Goal: Answer question/provide support: Answer question/provide support

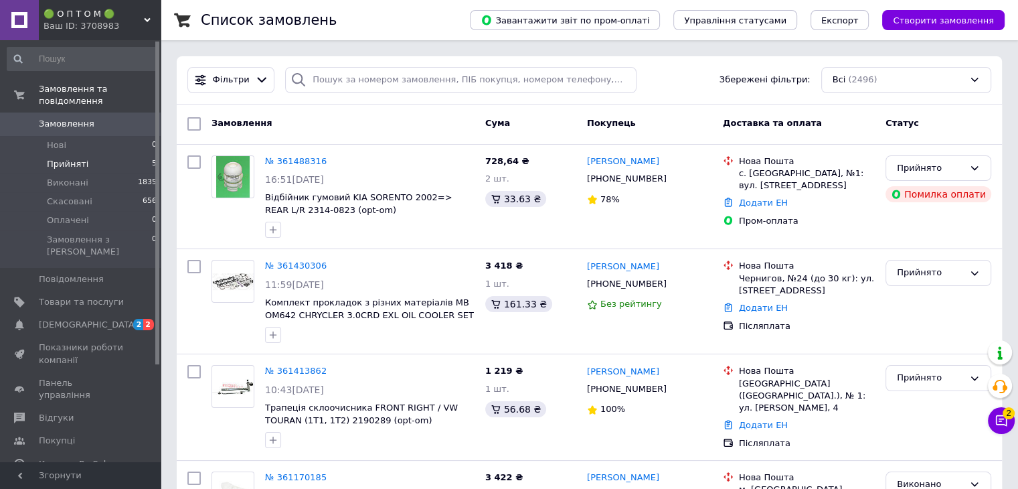
click at [64, 158] on span "Прийняті" at bounding box center [67, 164] width 41 height 12
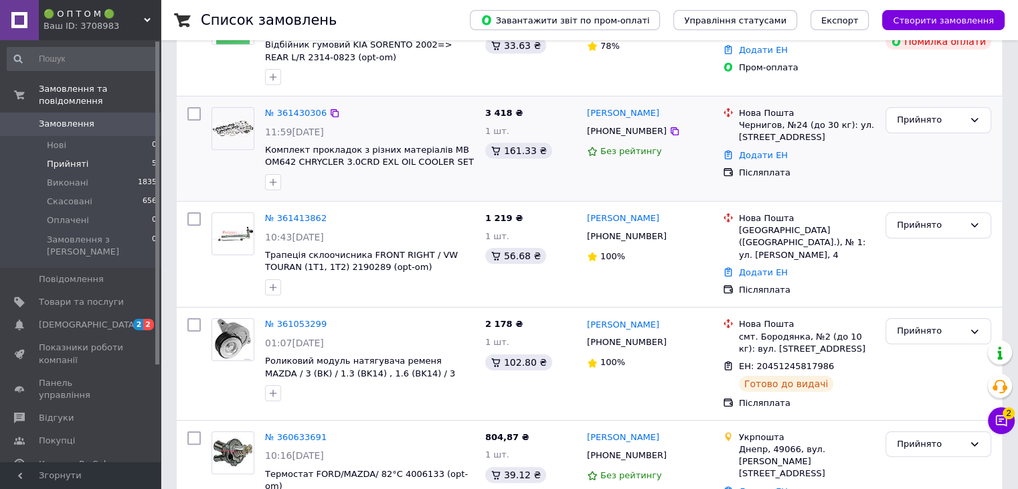
scroll to position [239, 0]
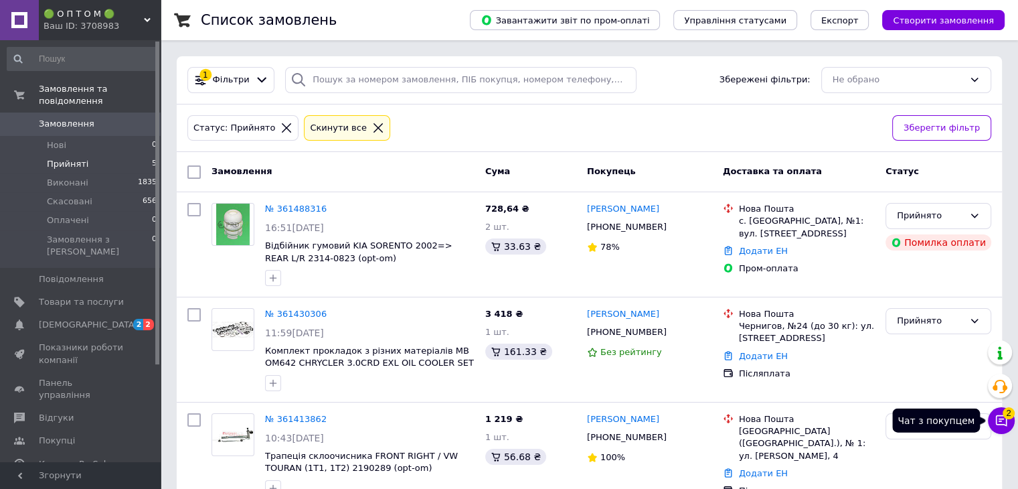
click at [999, 419] on icon at bounding box center [1001, 420] width 13 height 13
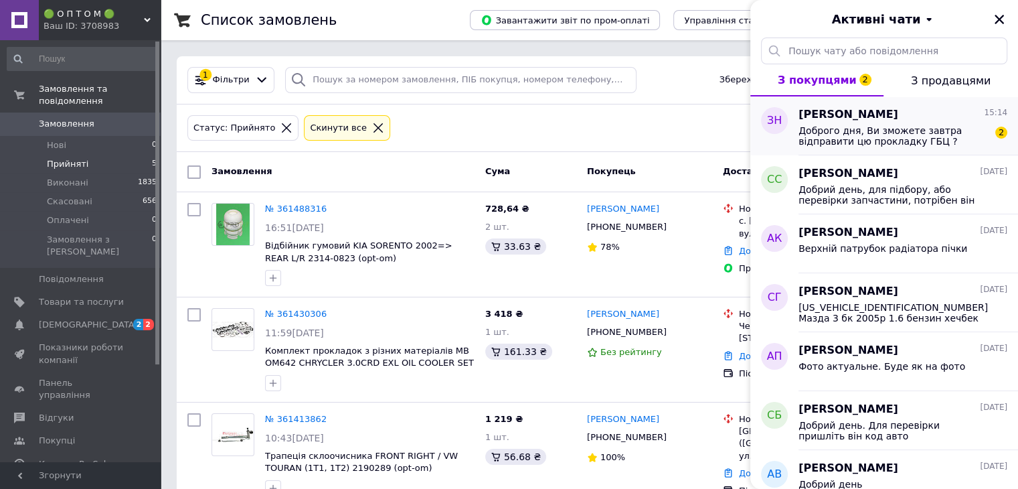
click at [852, 120] on span "Захар Нестеренко" at bounding box center [848, 114] width 100 height 15
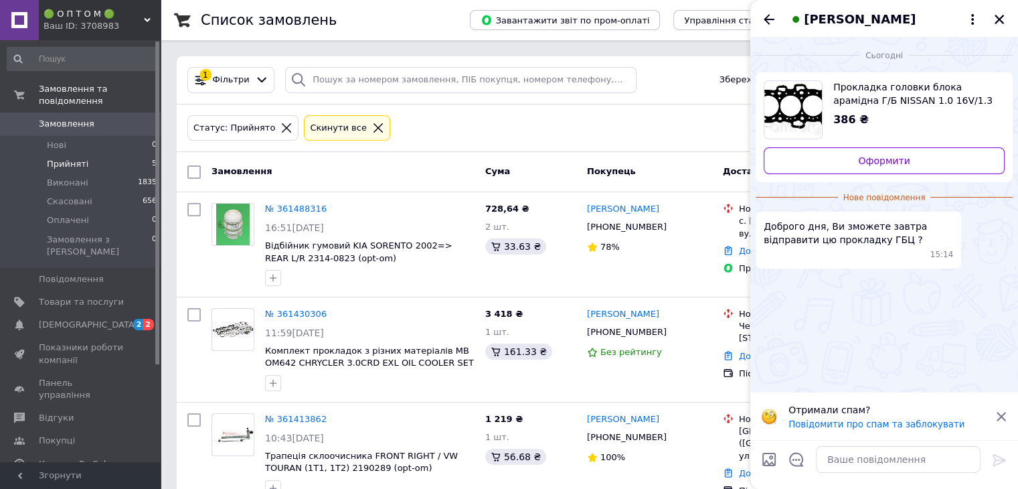
click at [867, 92] on span "Прокладка головки блока арамідна Г/Б NISSAN 1.0 16V/1.3 16V CG10DE/CG13DE 92- C…" at bounding box center [913, 93] width 161 height 27
click at [837, 456] on textarea at bounding box center [898, 459] width 165 height 27
type textarea "Н"
click at [843, 457] on textarea at bounding box center [898, 459] width 165 height 27
type textarea "Добрий день"
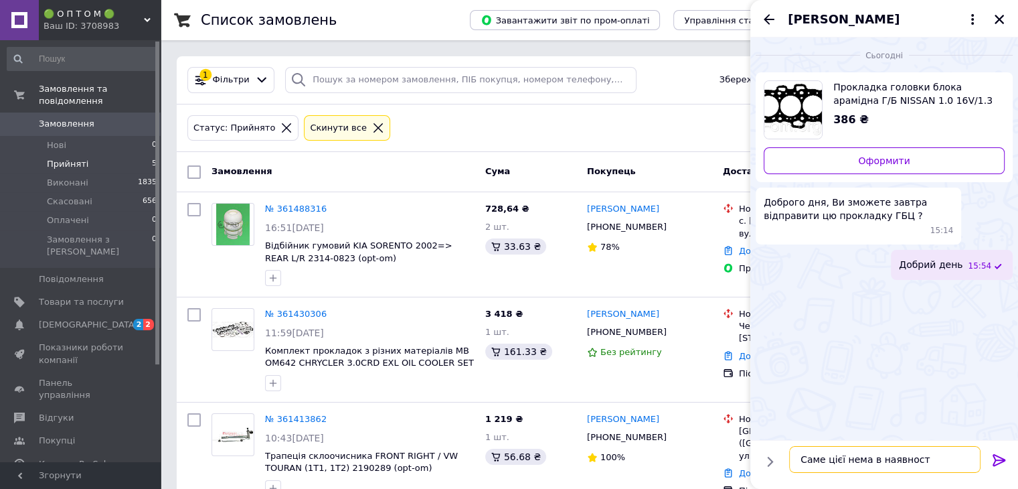
type textarea "Саме цієї нема в наявності"
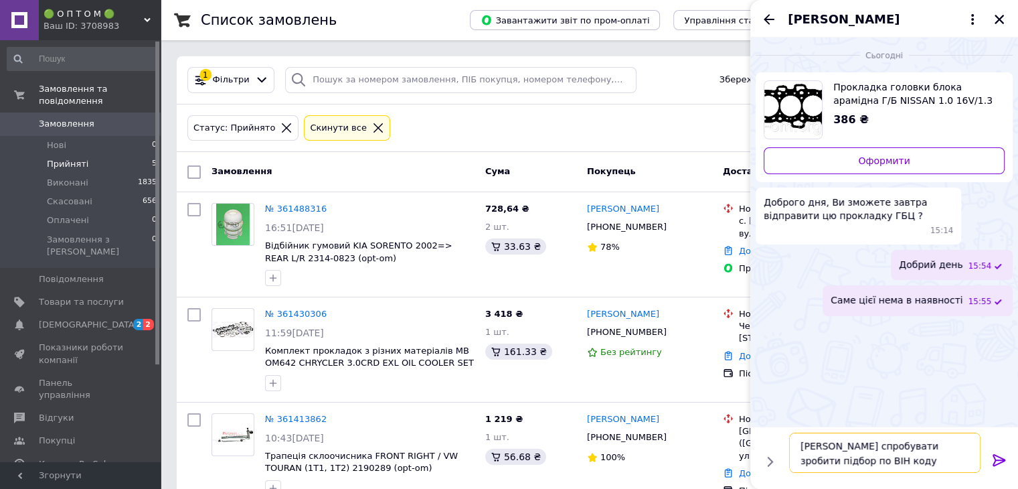
type textarea "Можемо спробувати зробити підбор по ВІН коду"
click at [995, 457] on icon at bounding box center [999, 460] width 16 height 16
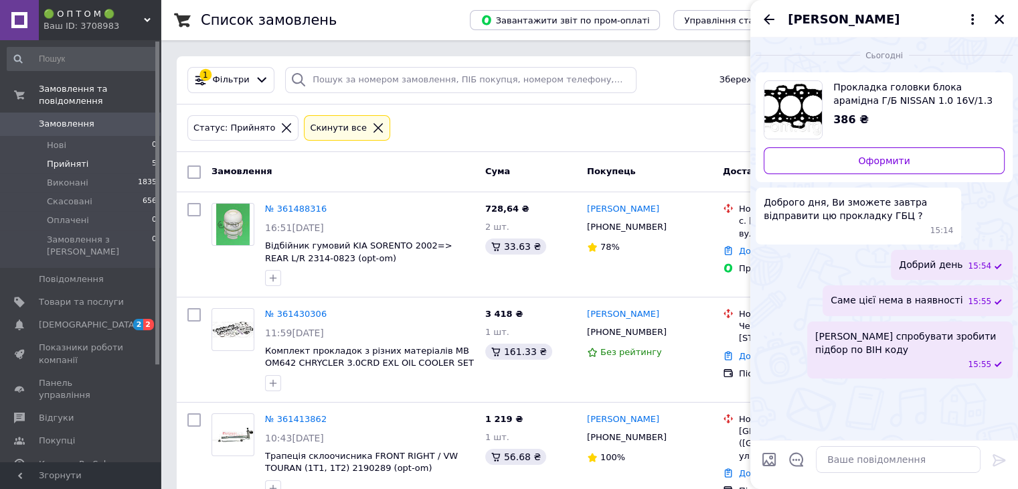
click at [604, 51] on div "Список замовлень Завантажити звіт по пром-оплаті Управління статусами Експорт С…" at bounding box center [589, 371] width 857 height 742
click at [1000, 17] on icon "Закрити" at bounding box center [999, 19] width 12 height 12
